Goal: Task Accomplishment & Management: Manage account settings

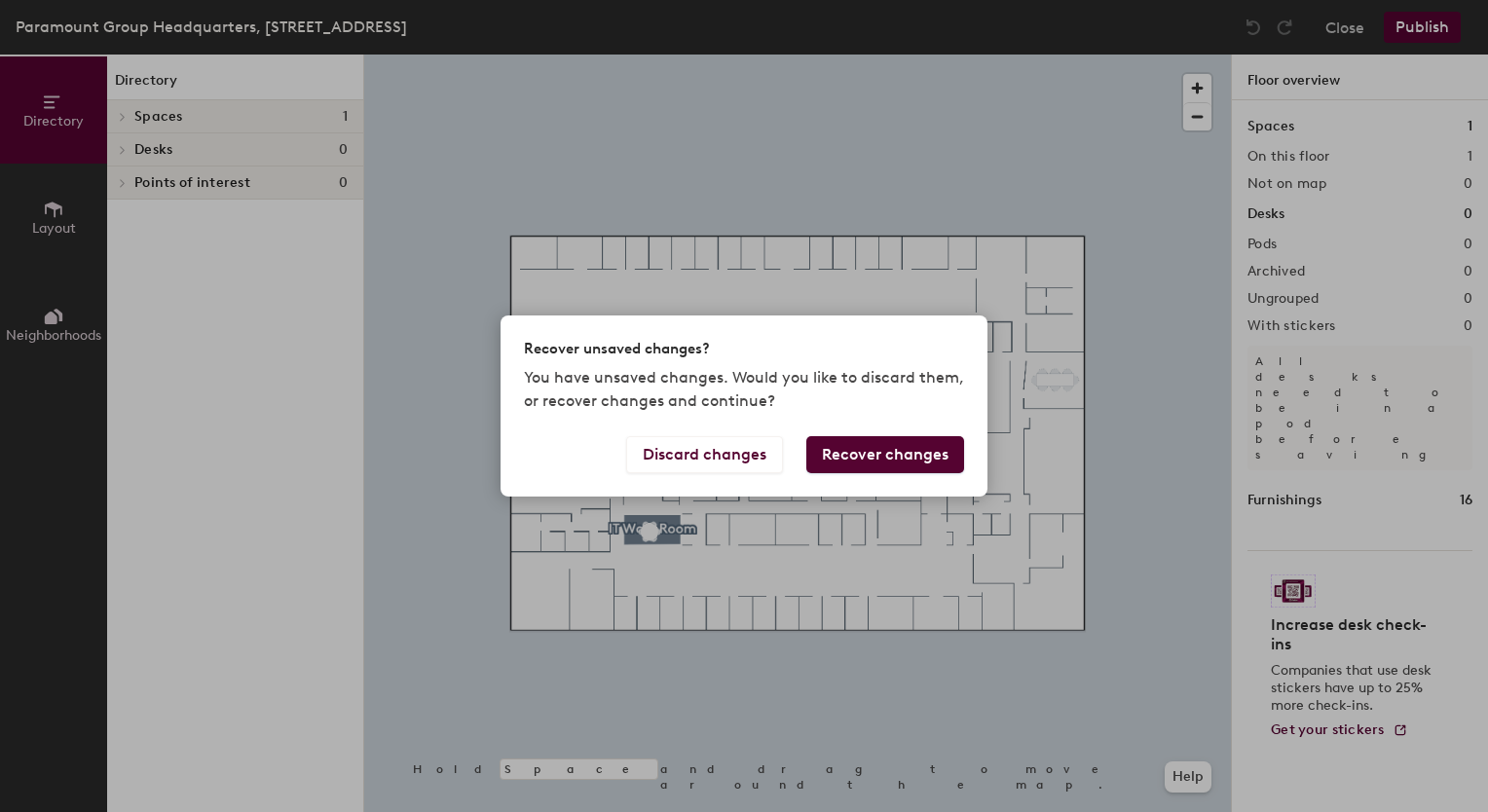
click at [842, 462] on button "Recover changes" at bounding box center [884, 454] width 158 height 37
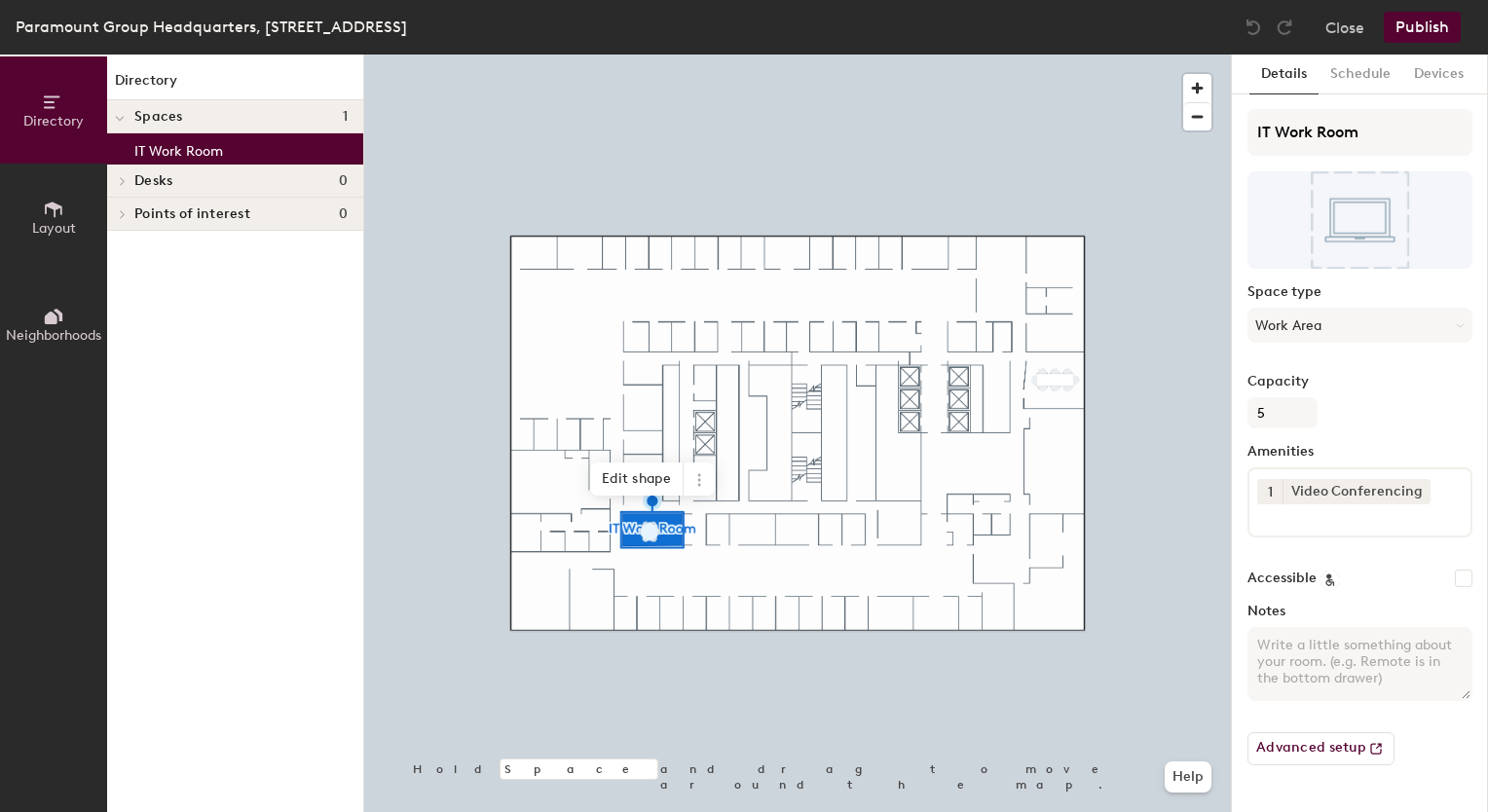
click at [204, 113] on h4 "Spaces 1" at bounding box center [240, 117] width 213 height 16
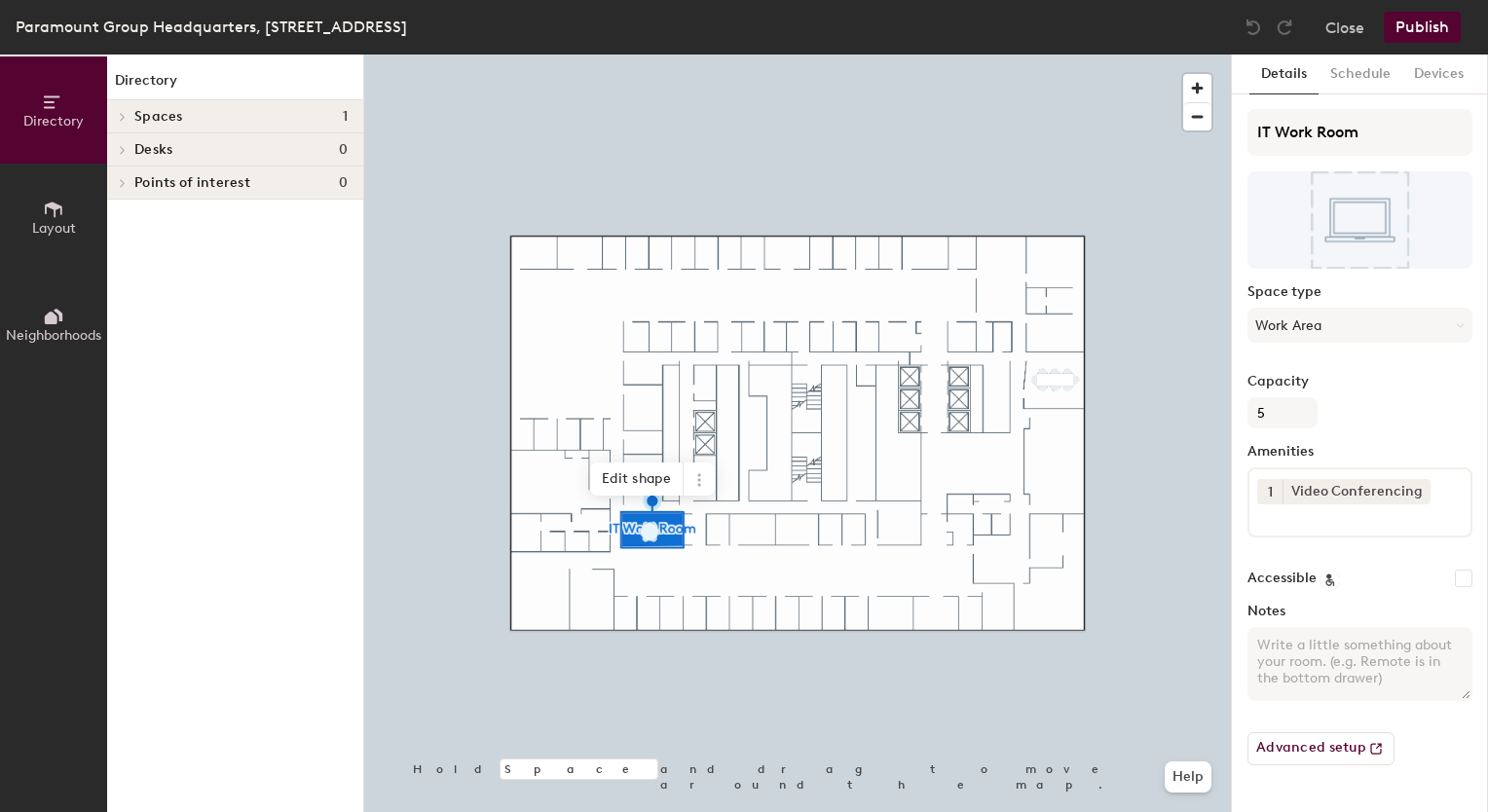
click at [178, 119] on span "Spaces" at bounding box center [158, 117] width 49 height 16
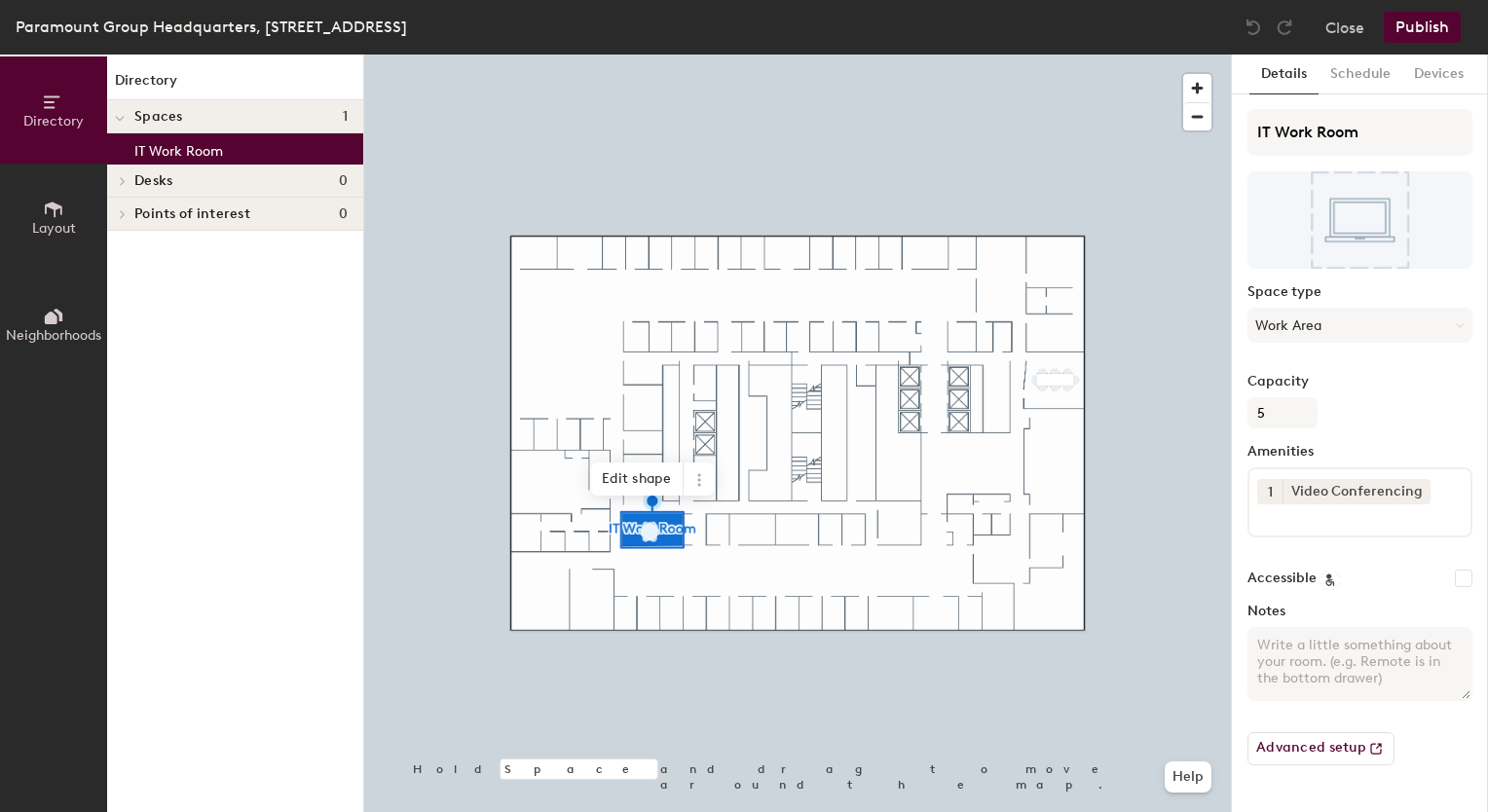
click at [65, 208] on button "Layout" at bounding box center [54, 217] width 107 height 107
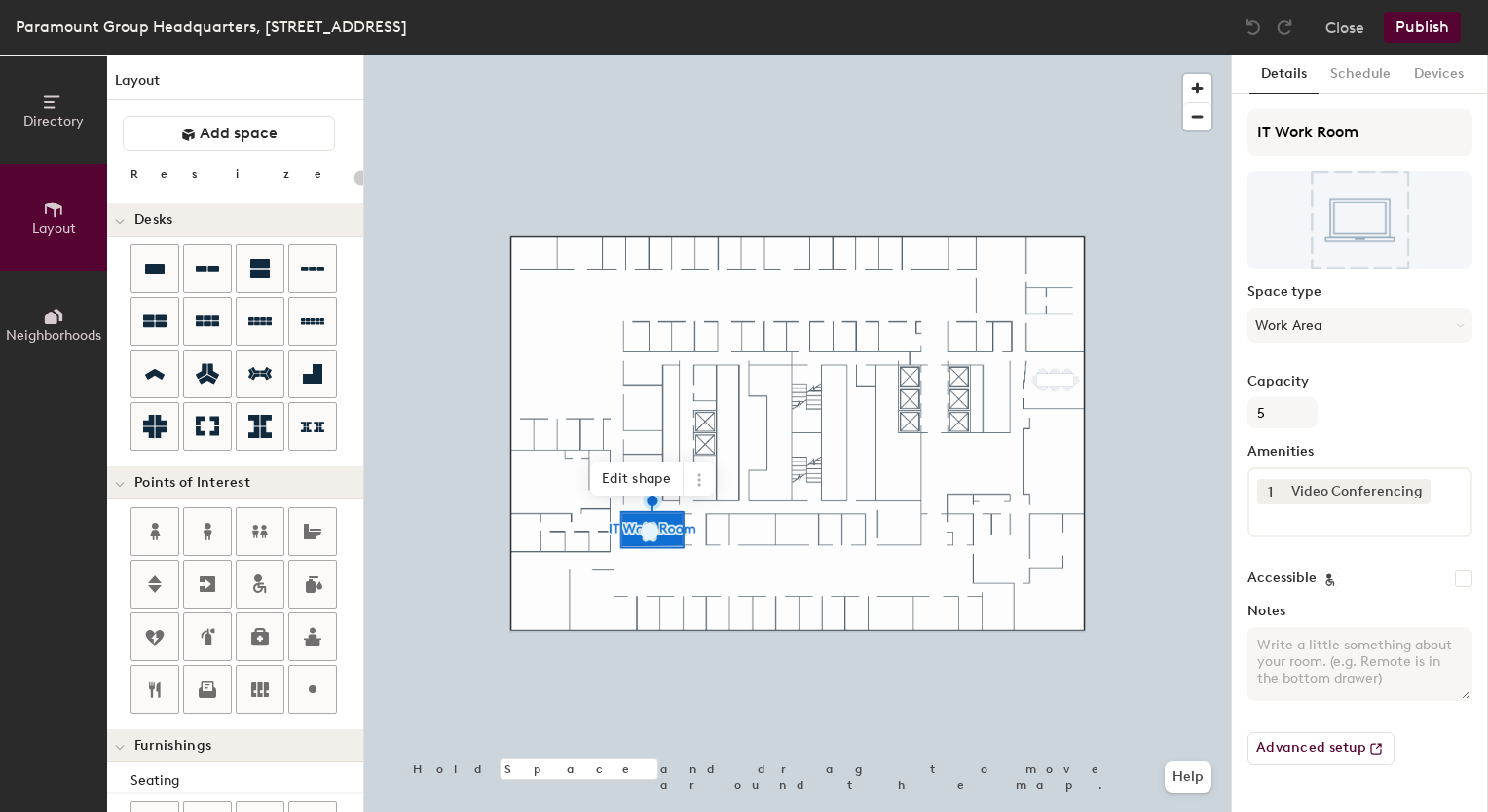
click at [74, 328] on span "Neighborhoods" at bounding box center [54, 336] width 95 height 17
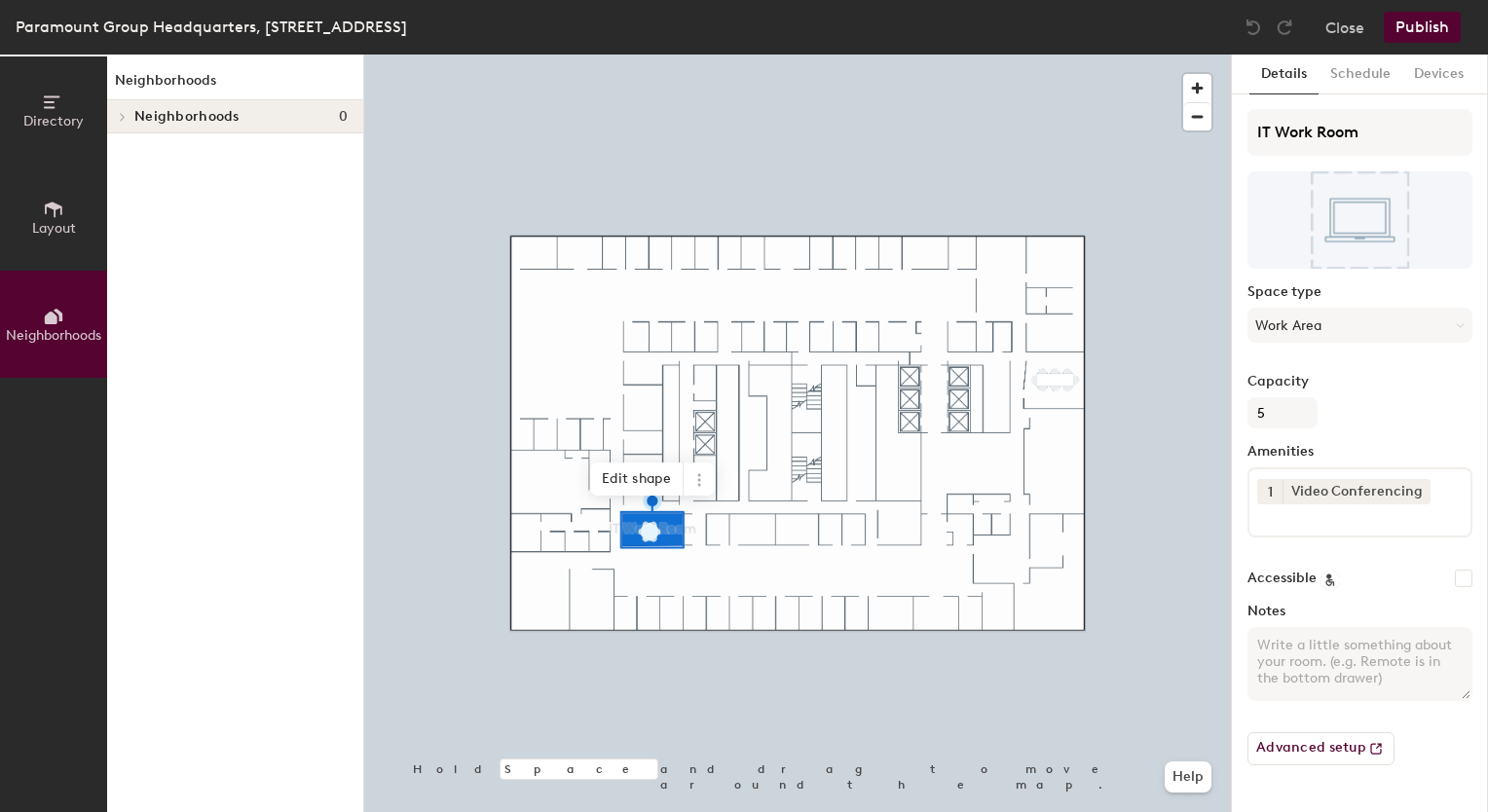
click at [83, 123] on button "Directory" at bounding box center [54, 110] width 107 height 107
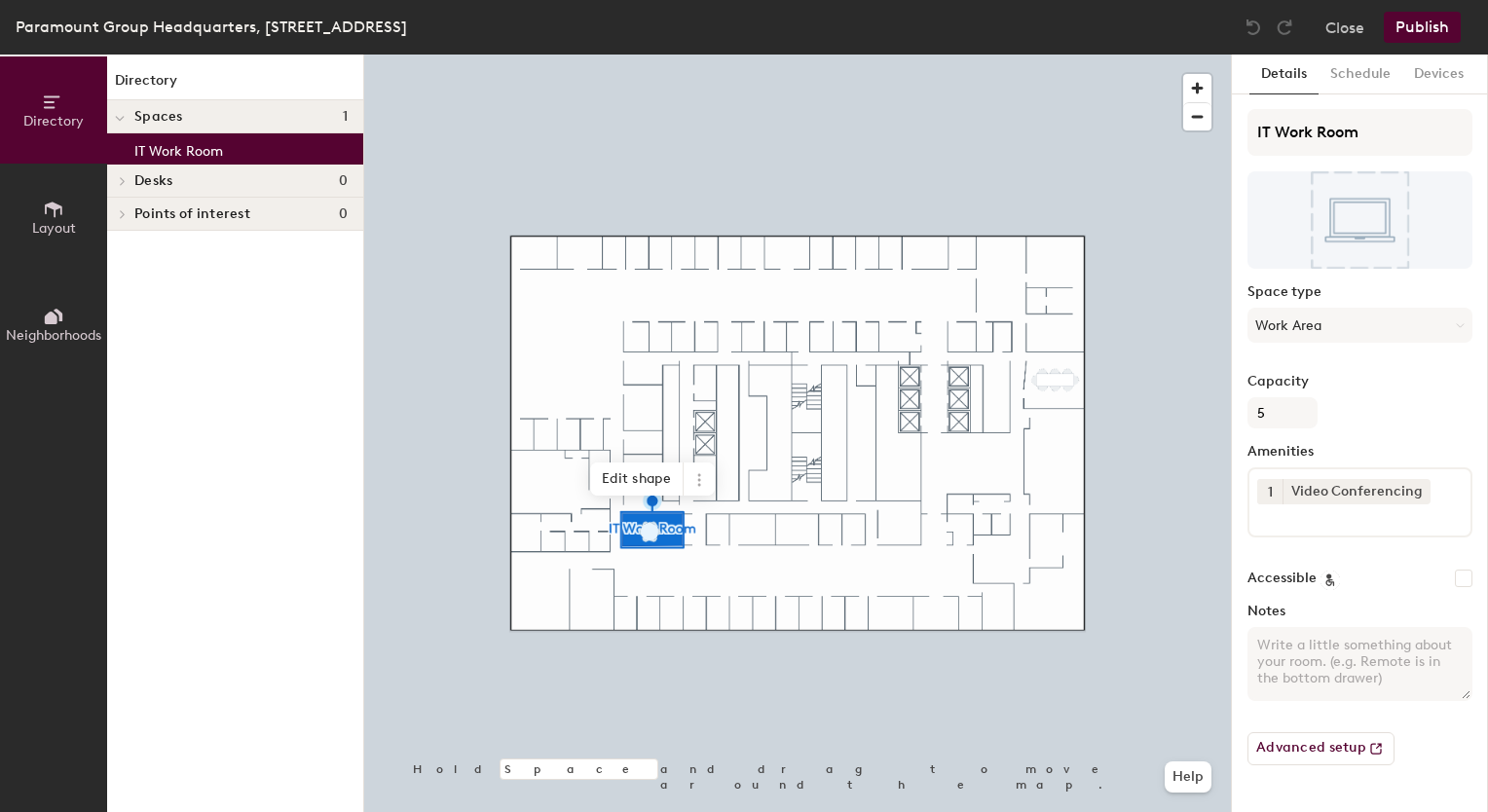
click at [1351, 659] on textarea "Notes" at bounding box center [1360, 664] width 225 height 74
click at [228, 107] on div "Spaces 1" at bounding box center [235, 116] width 256 height 33
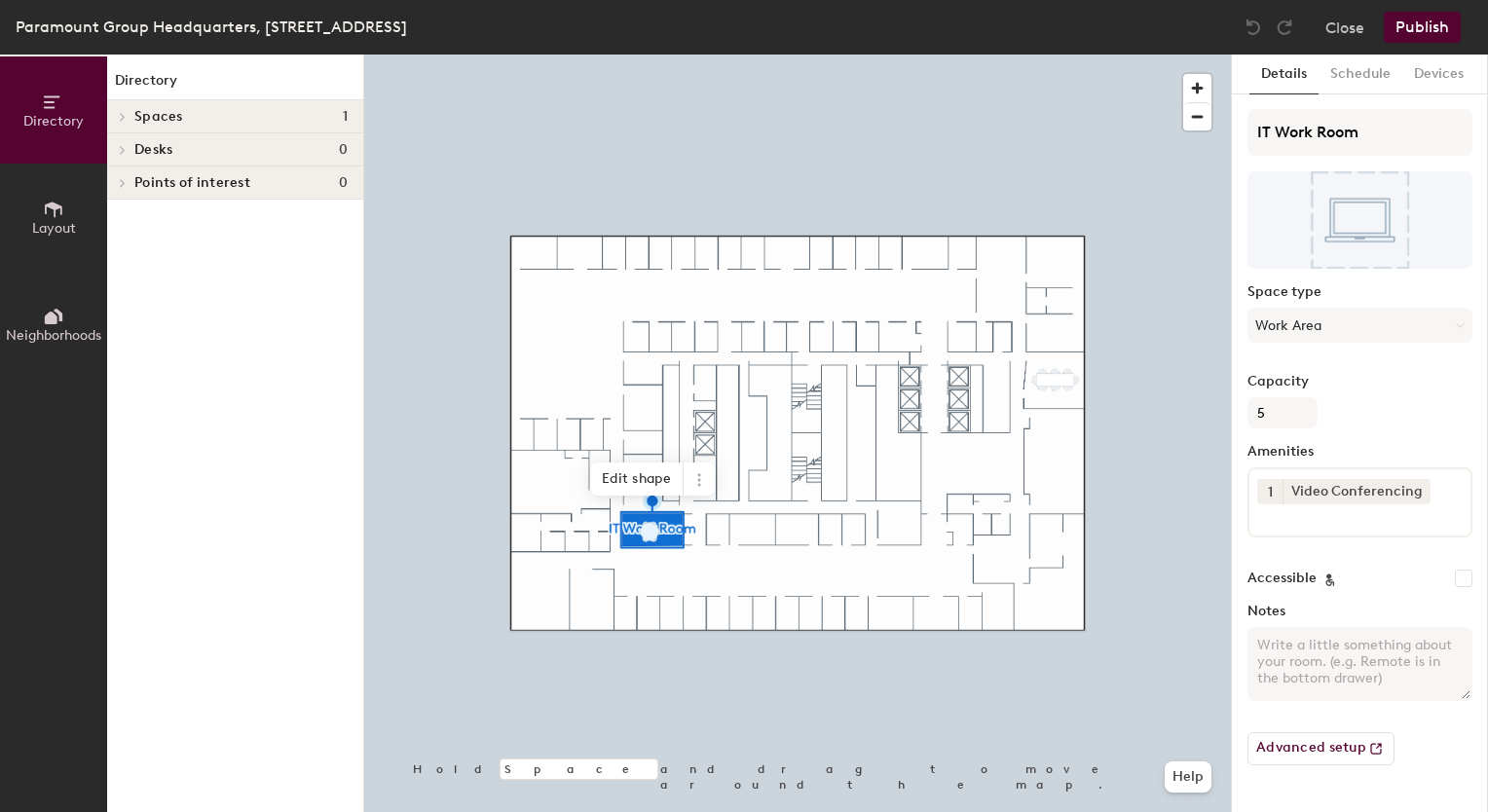
click at [228, 107] on div "Spaces 1" at bounding box center [235, 116] width 256 height 33
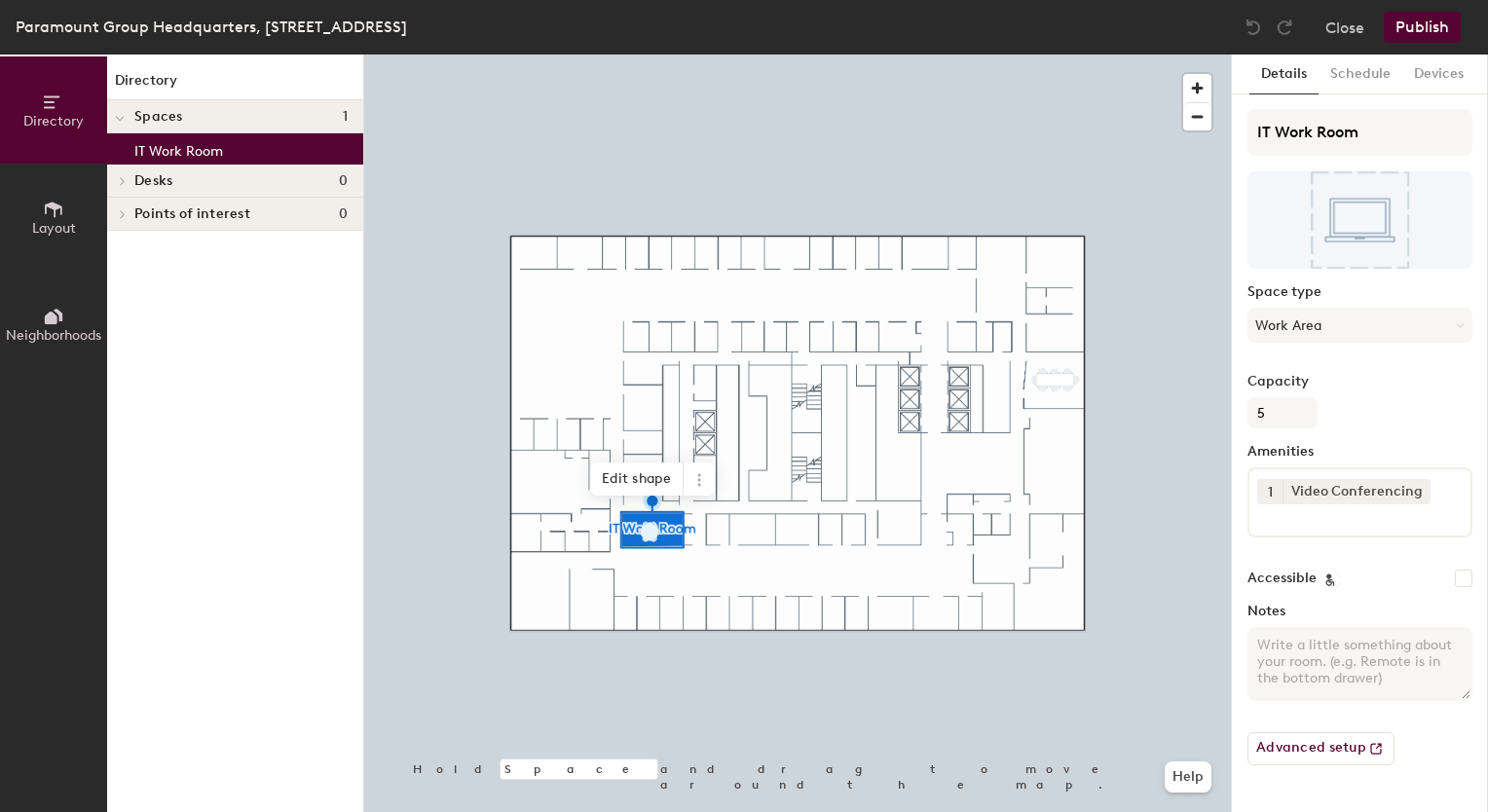
click at [59, 199] on icon at bounding box center [54, 209] width 22 height 22
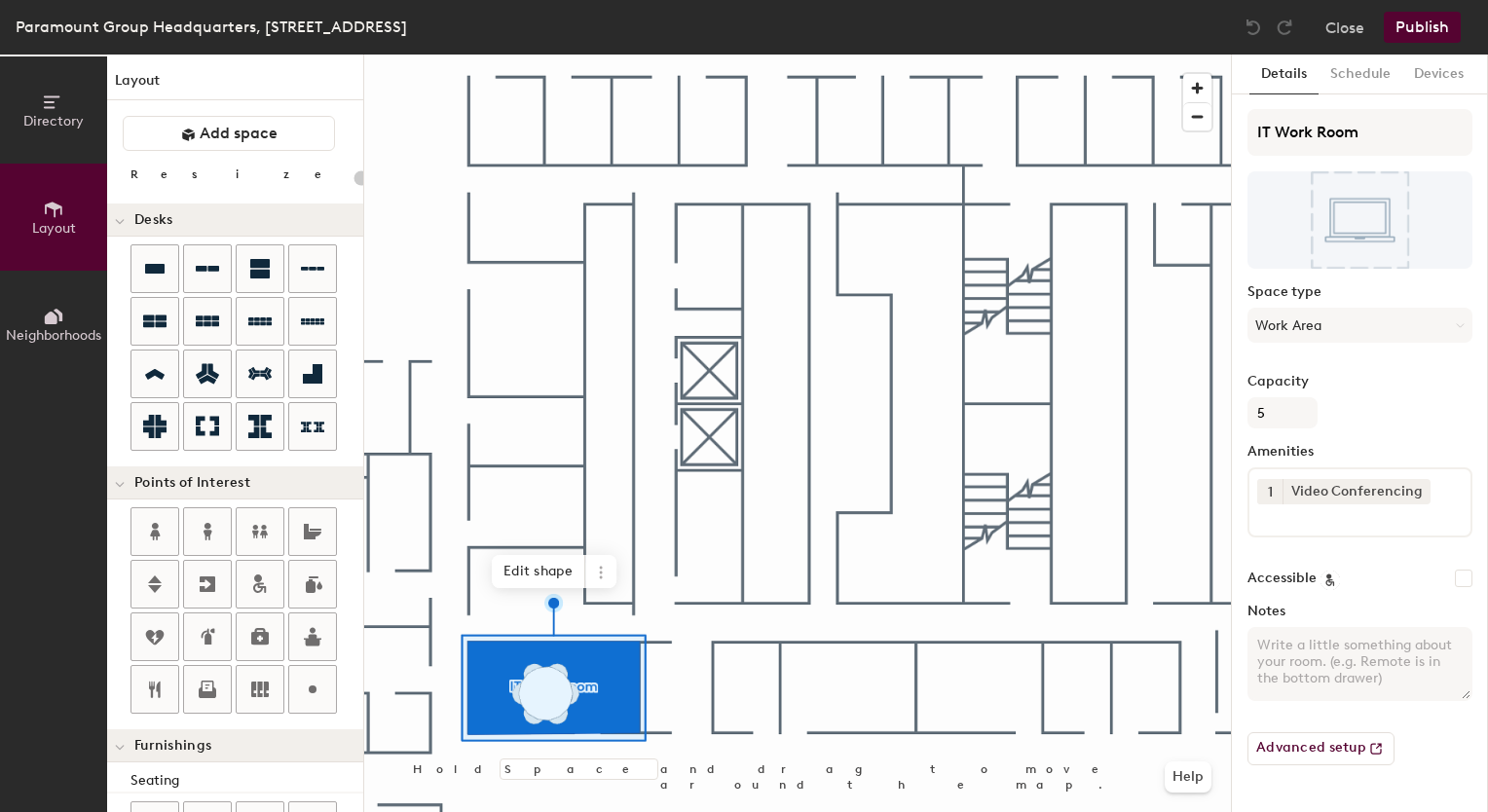
click at [132, 215] on div "Desks" at bounding box center [235, 219] width 256 height 33
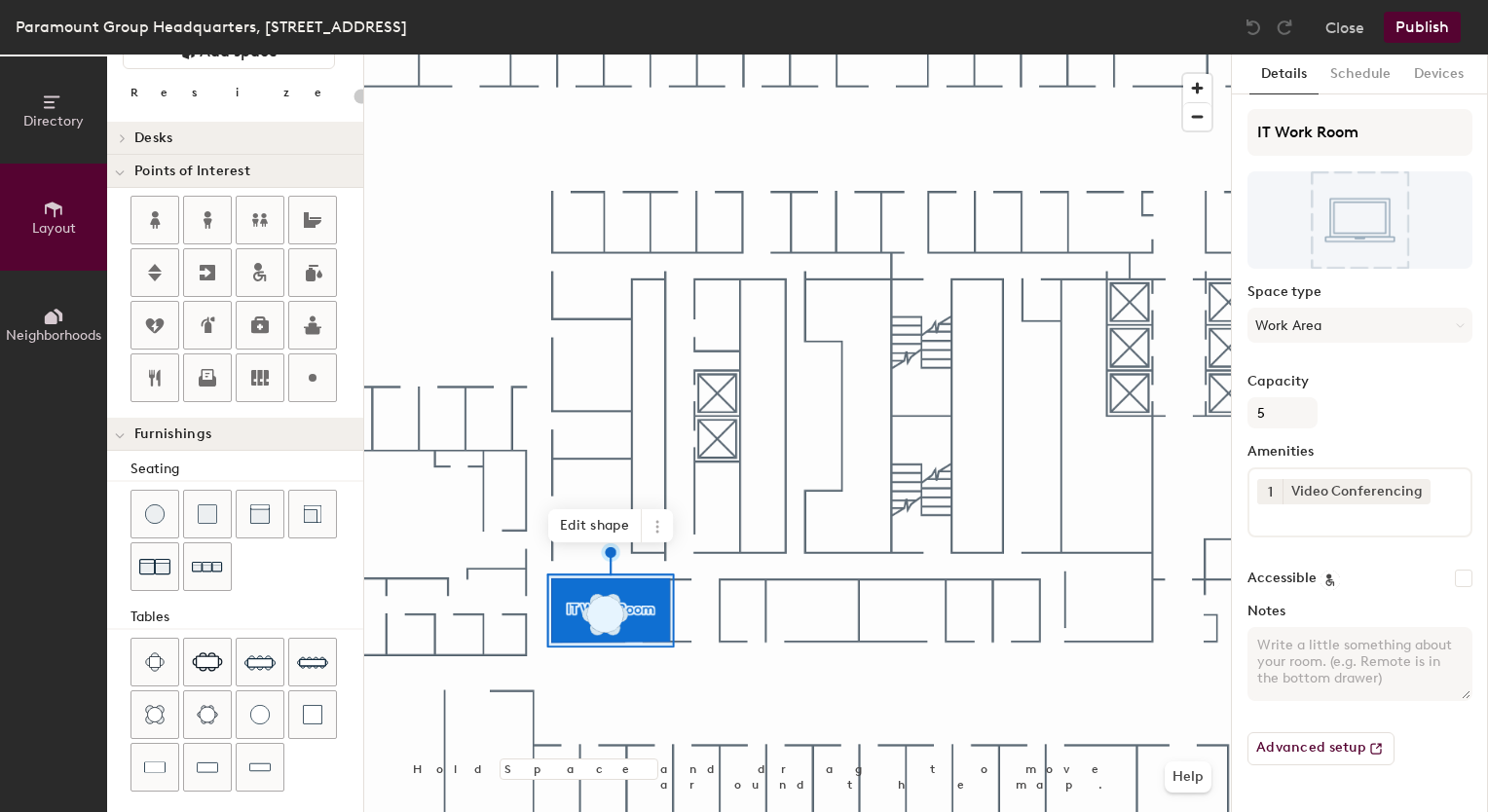
scroll to position [182, 0]
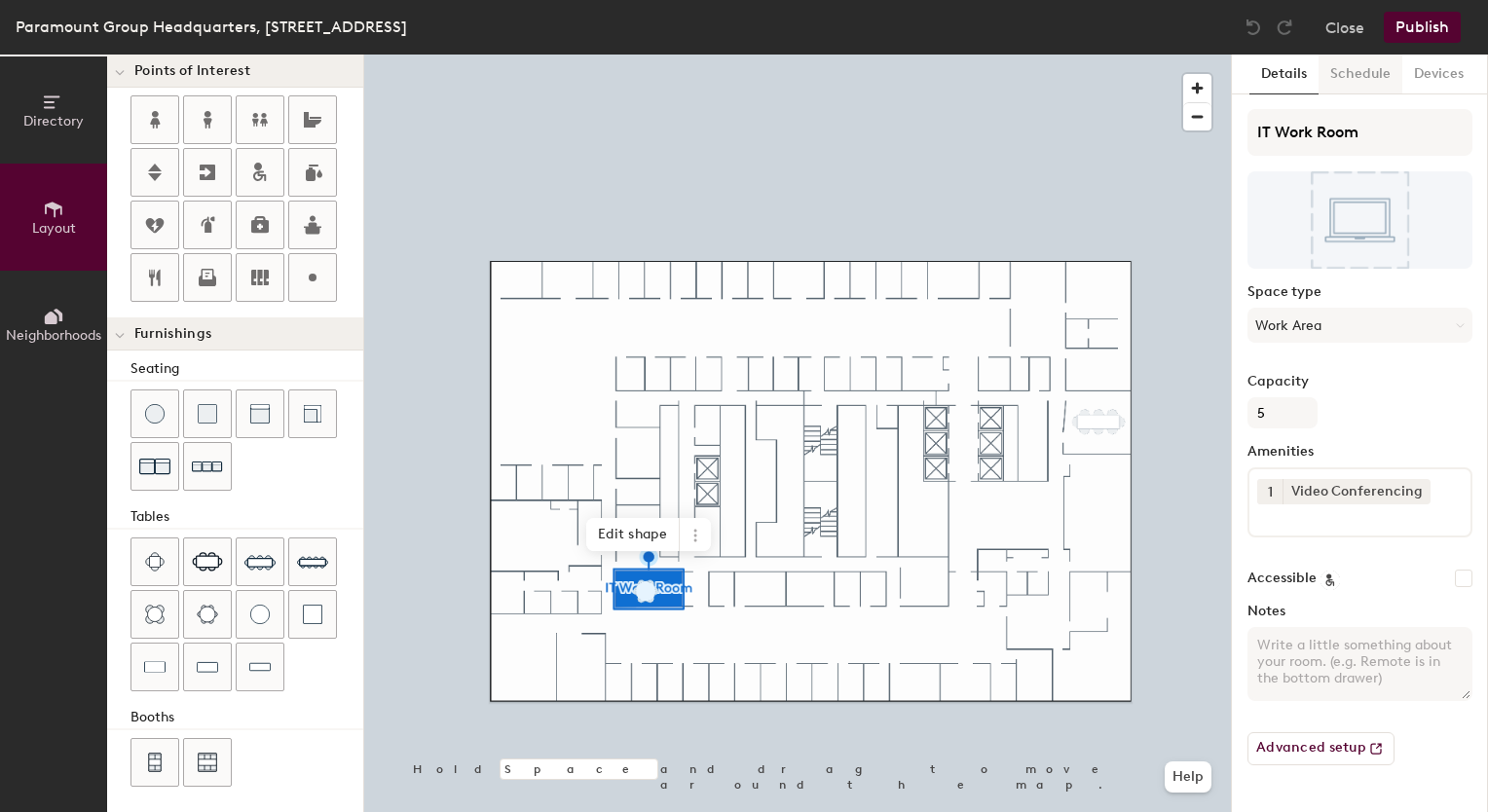
click at [1350, 72] on button "Schedule" at bounding box center [1360, 74] width 83 height 40
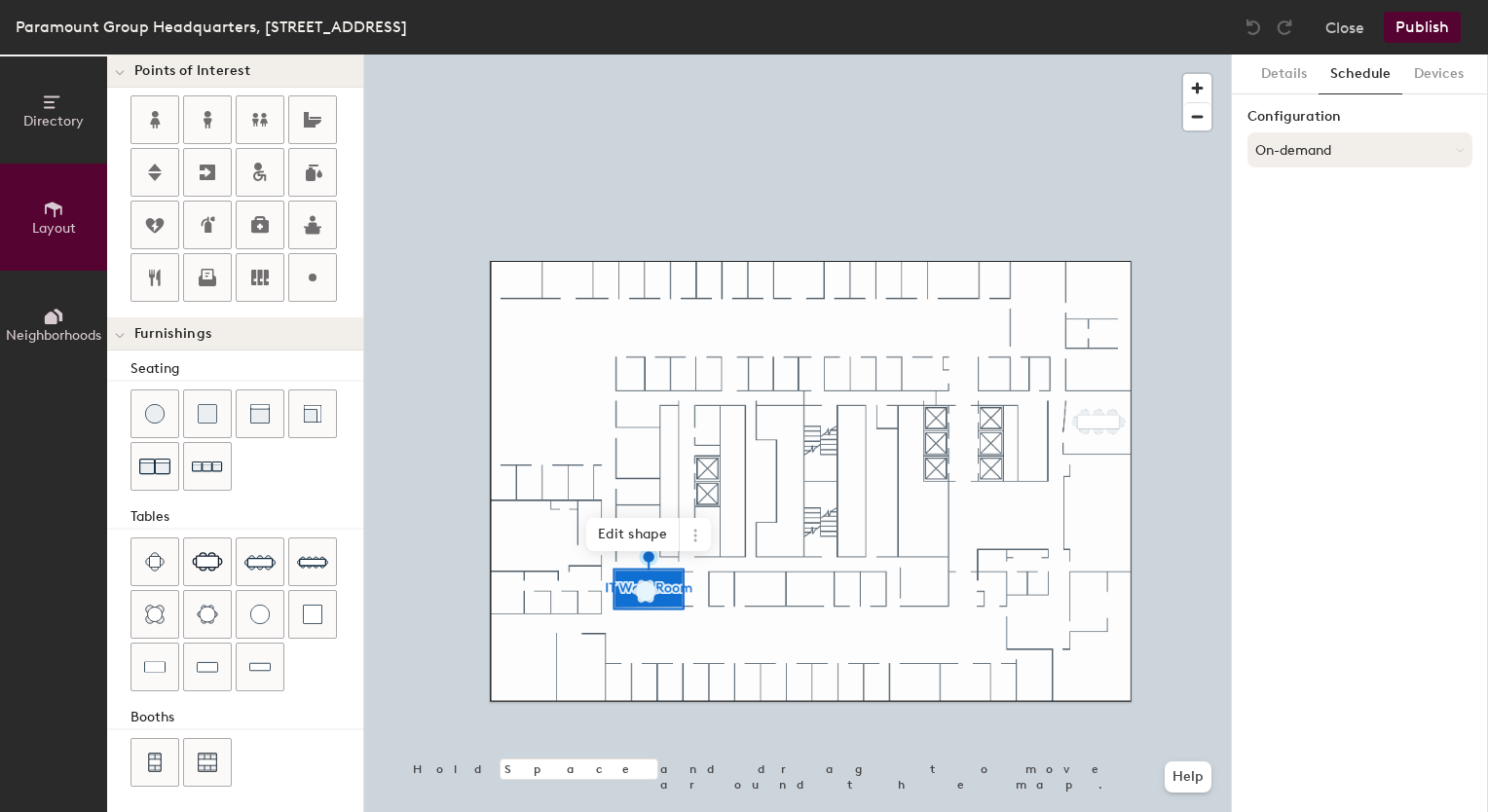
click at [1313, 155] on button "On-demand" at bounding box center [1360, 149] width 225 height 35
click at [1328, 154] on button "On-demand" at bounding box center [1360, 149] width 225 height 35
click at [1433, 74] on button "Devices" at bounding box center [1439, 74] width 73 height 40
